Goal: Task Accomplishment & Management: Manage account settings

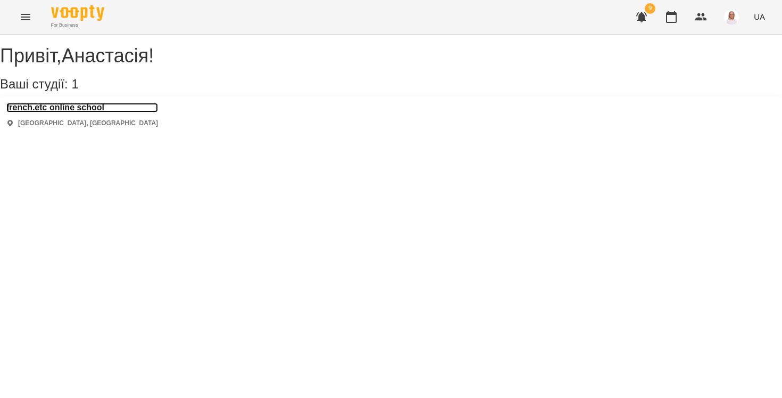
click at [78, 112] on h3 "french.etc online school" at bounding box center [82, 108] width 152 height 10
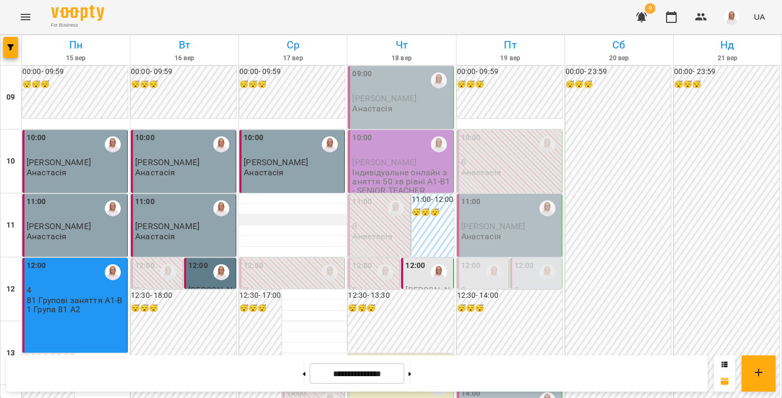
scroll to position [494, 0]
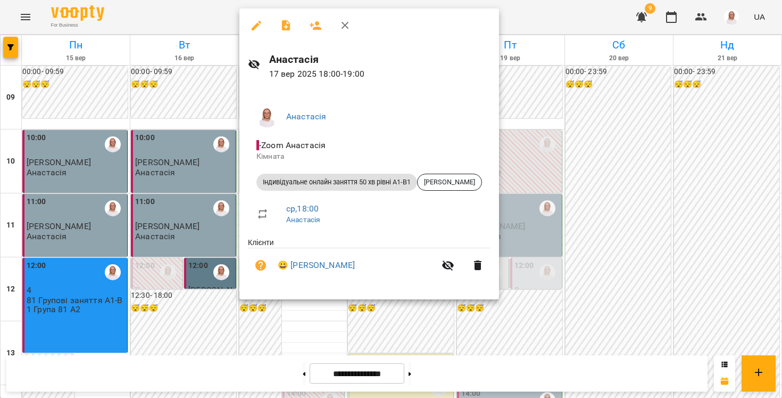
click at [277, 333] on div at bounding box center [391, 199] width 782 height 398
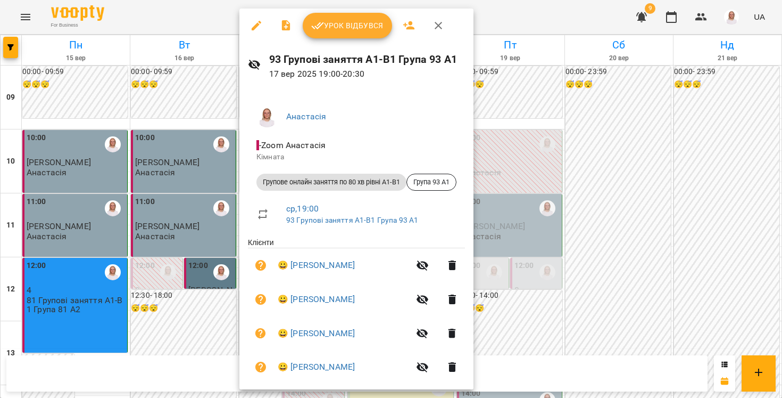
click at [309, 31] on button "Урок відбувся" at bounding box center [347, 26] width 89 height 26
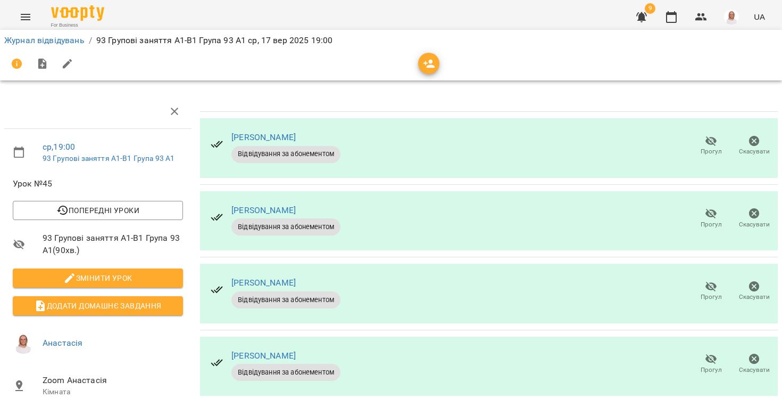
scroll to position [13, 0]
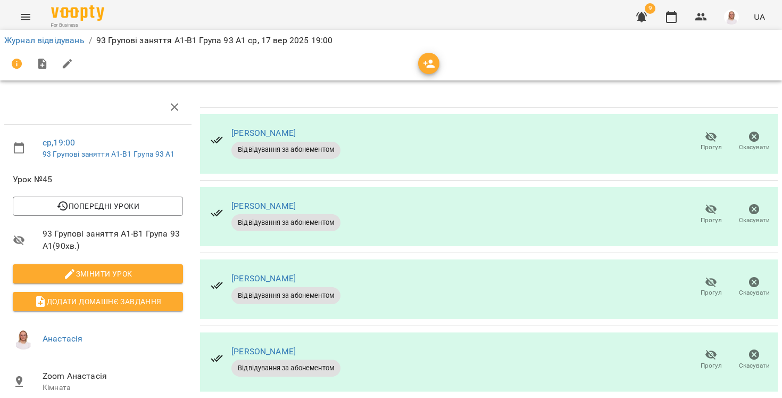
click at [707, 127] on button "Прогул" at bounding box center [711, 142] width 43 height 30
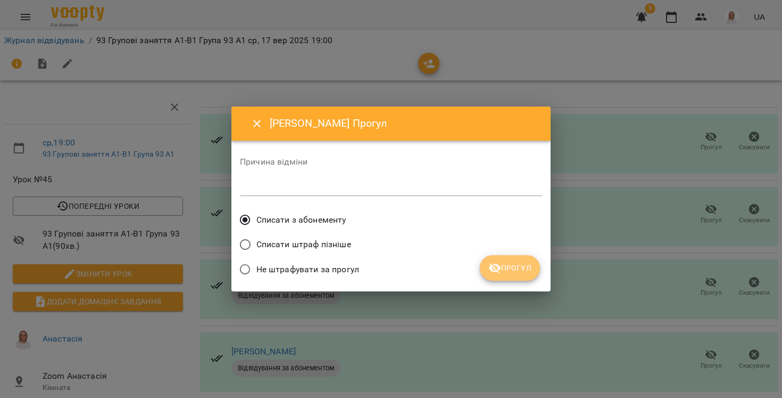
click at [507, 279] on button "Прогул" at bounding box center [510, 268] width 60 height 26
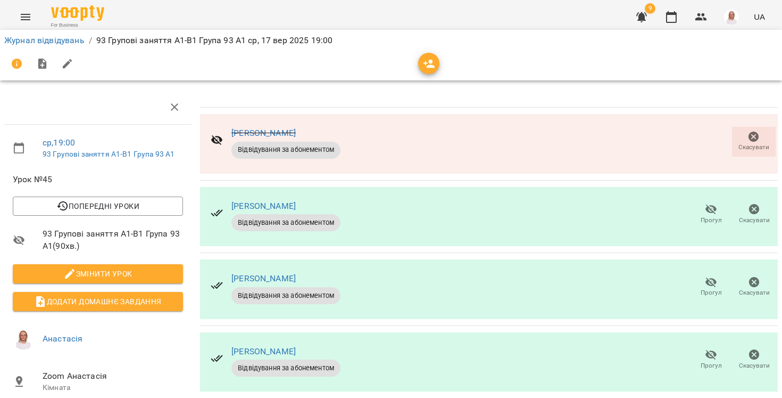
scroll to position [96, 0]
click at [70, 39] on link "Журнал відвідувань" at bounding box center [44, 40] width 80 height 10
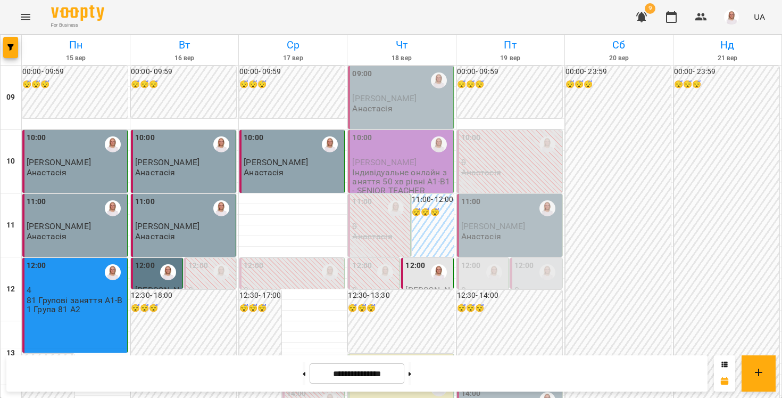
scroll to position [489, 0]
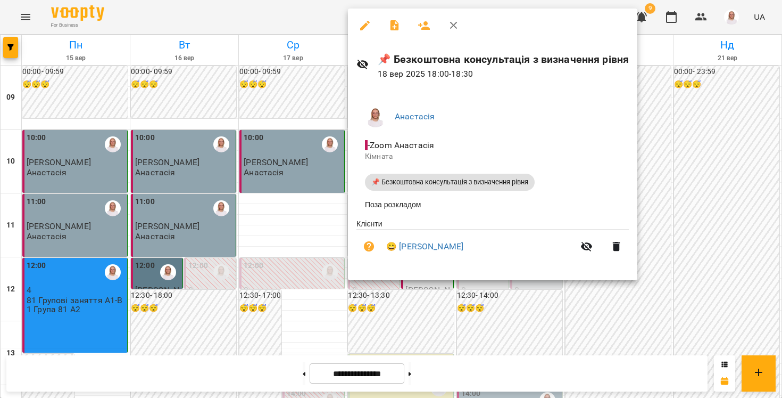
click at [365, 41] on div at bounding box center [493, 26] width 290 height 34
click at [365, 30] on icon "button" at bounding box center [365, 25] width 13 height 13
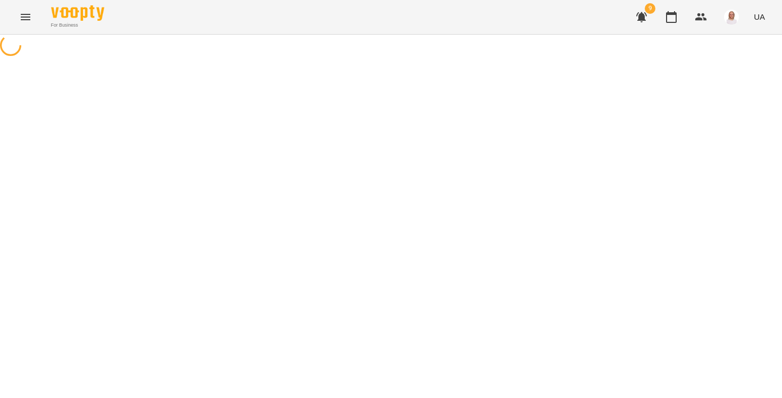
select select "**********"
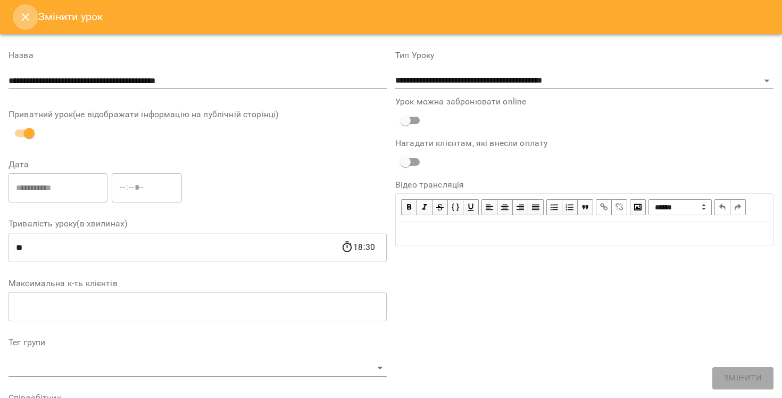
click at [23, 19] on icon "Close" at bounding box center [25, 16] width 7 height 7
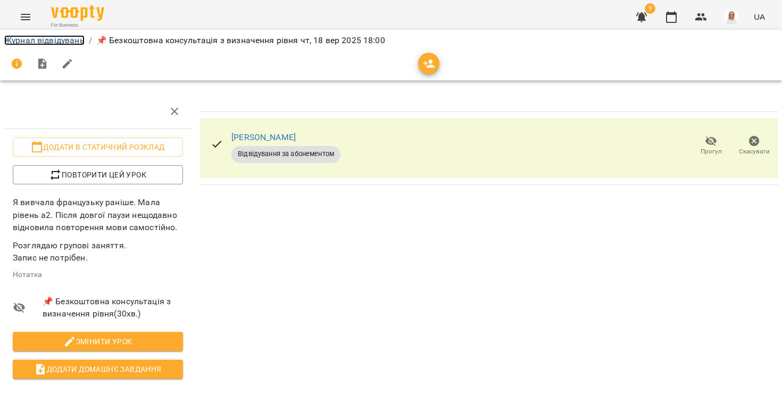
click at [30, 36] on link "Журнал відвідувань" at bounding box center [44, 40] width 80 height 10
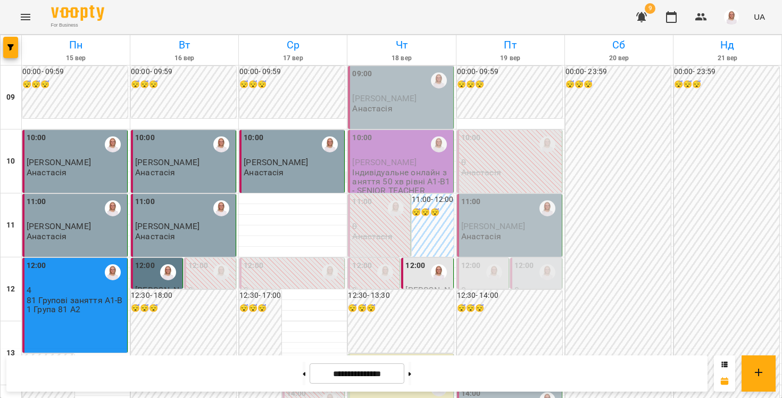
scroll to position [567, 0]
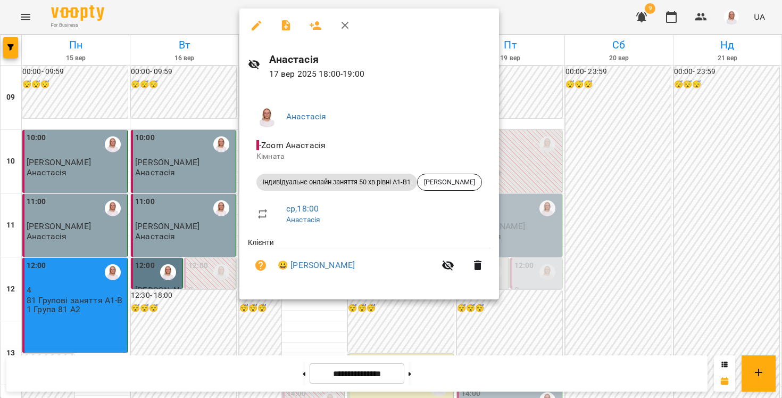
click at [257, 354] on div at bounding box center [391, 199] width 782 height 398
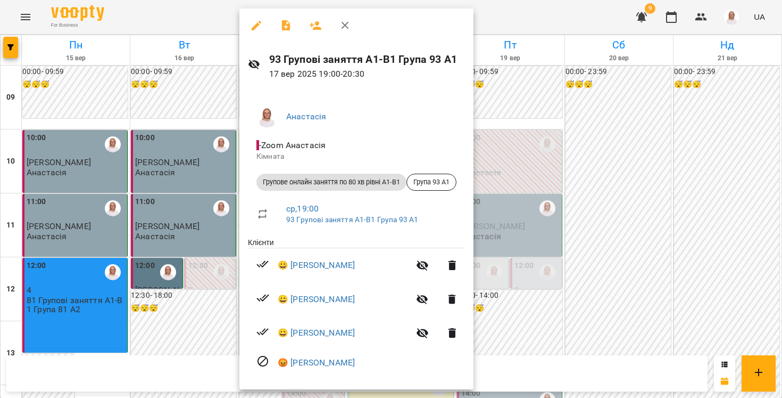
scroll to position [4, 0]
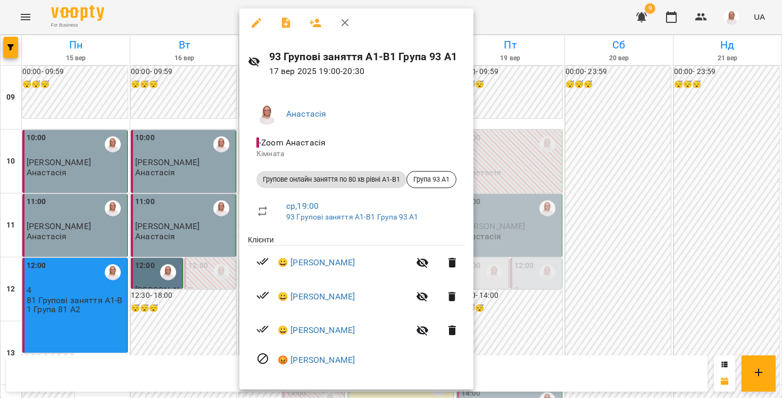
click at [182, 366] on div at bounding box center [391, 199] width 782 height 398
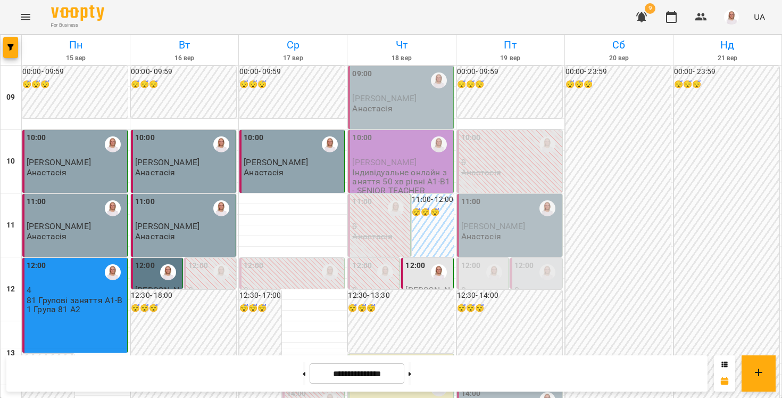
scroll to position [610, 0]
